Goal: Navigation & Orientation: Find specific page/section

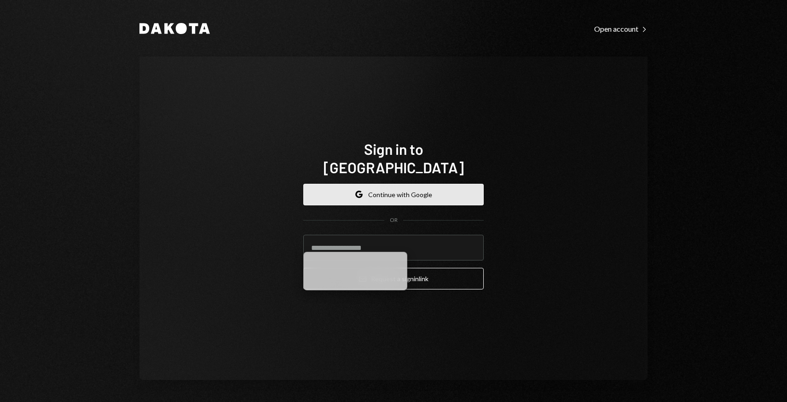
click at [375, 187] on button "Google Continue with Google" at bounding box center [393, 195] width 180 height 22
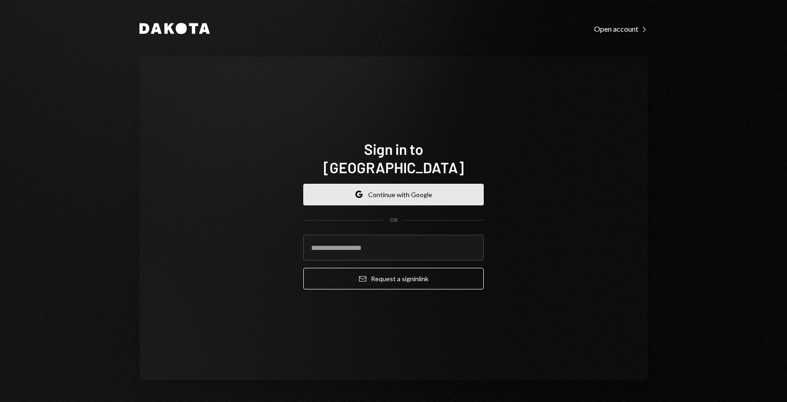
click at [432, 190] on button "Google Continue with Google" at bounding box center [393, 195] width 180 height 22
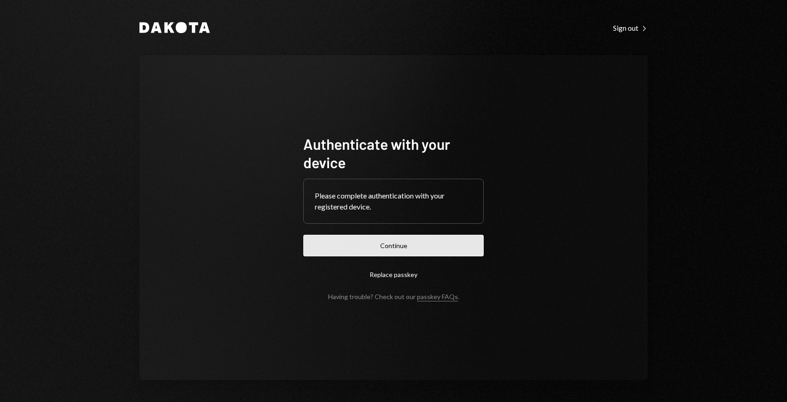
click at [427, 245] on button "Continue" at bounding box center [393, 246] width 180 height 22
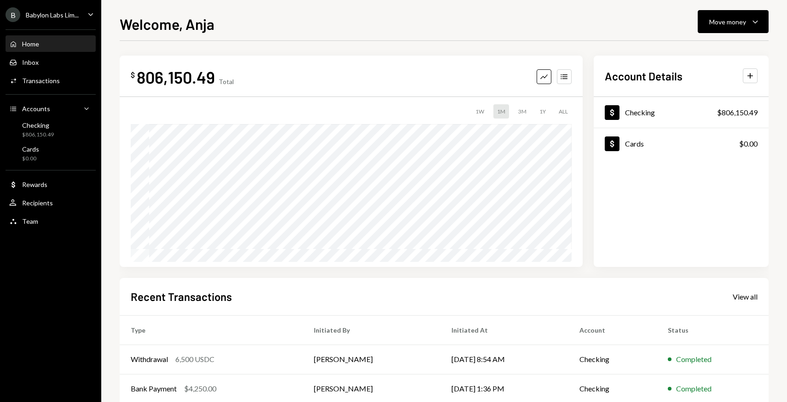
click at [41, 10] on div "B Babylon Labs Lim..." at bounding box center [42, 14] width 73 height 15
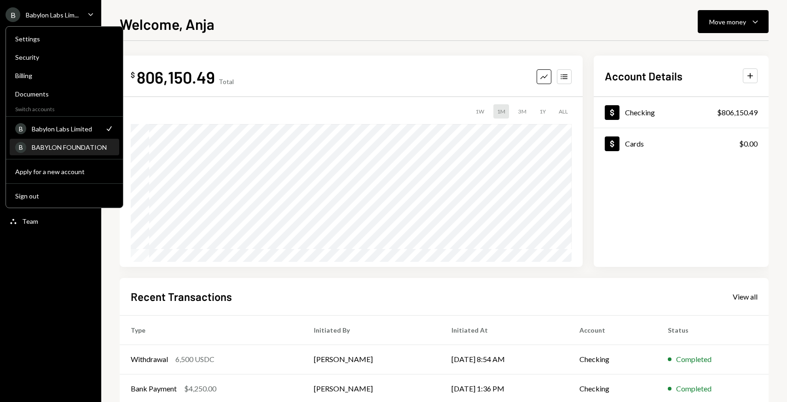
click at [56, 155] on div "B BABYLON FOUNDATION" at bounding box center [64, 148] width 98 height 16
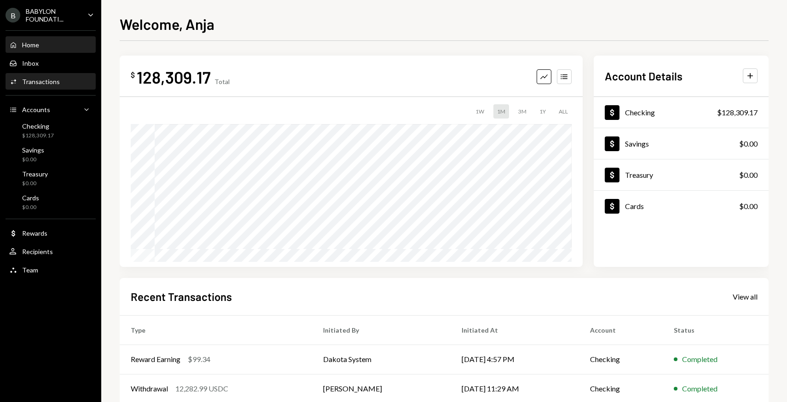
click at [53, 80] on div "Transactions" at bounding box center [41, 82] width 38 height 8
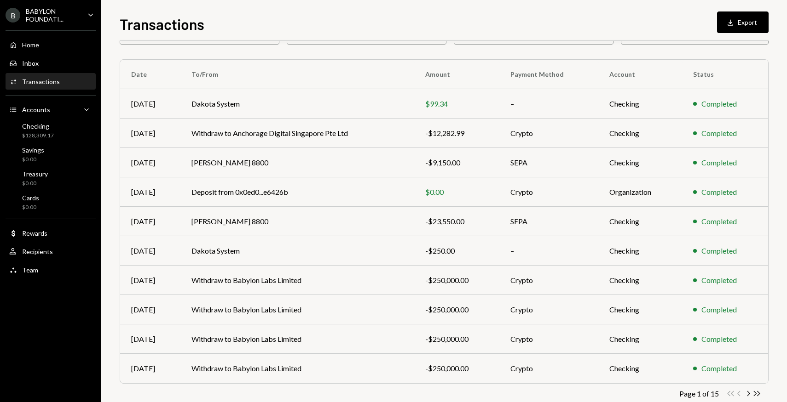
scroll to position [78, 0]
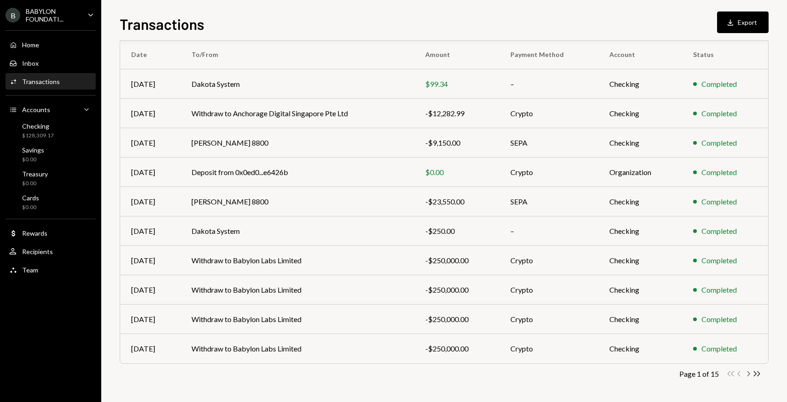
click at [748, 373] on icon "Chevron Right" at bounding box center [747, 374] width 9 height 9
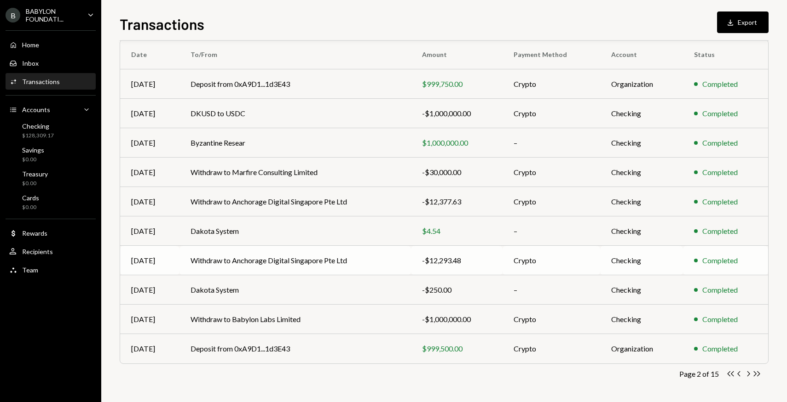
scroll to position [0, 0]
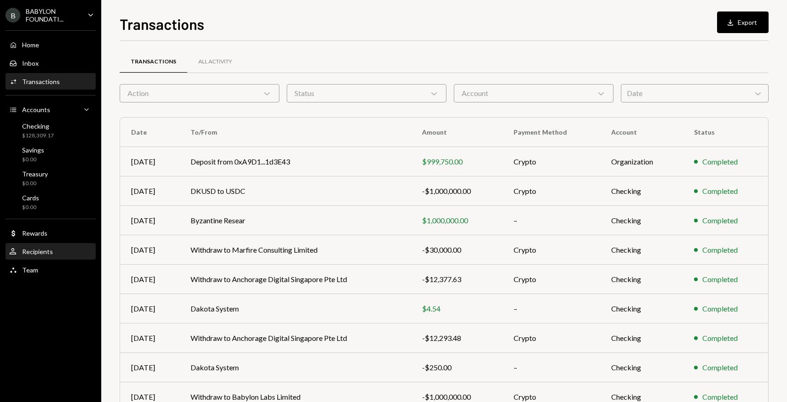
click at [66, 253] on div "User Recipients" at bounding box center [50, 252] width 83 height 8
